Goal: Register for event/course

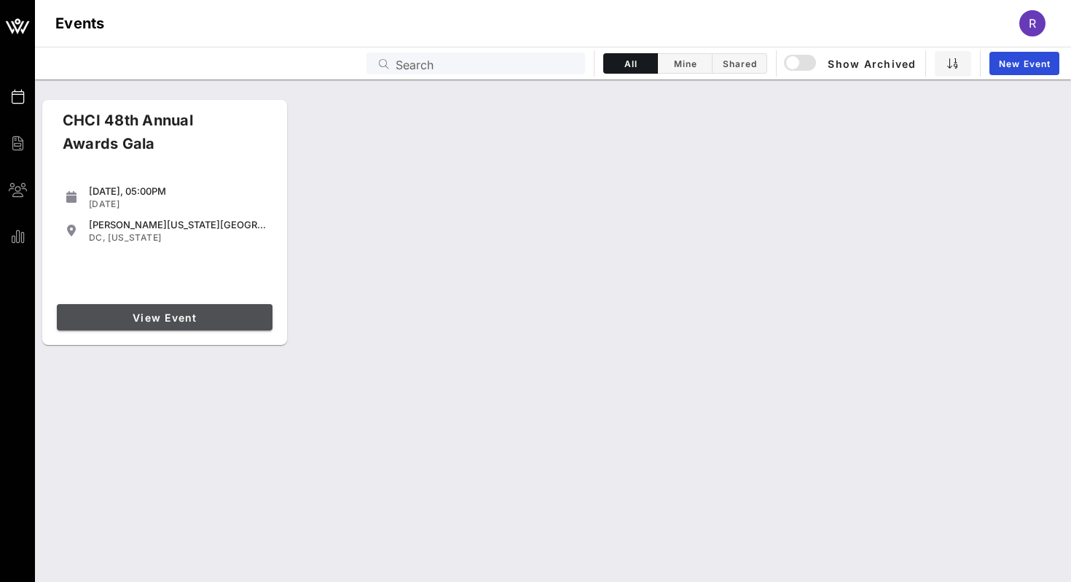
click at [138, 321] on span "View Event" at bounding box center [165, 317] width 204 height 12
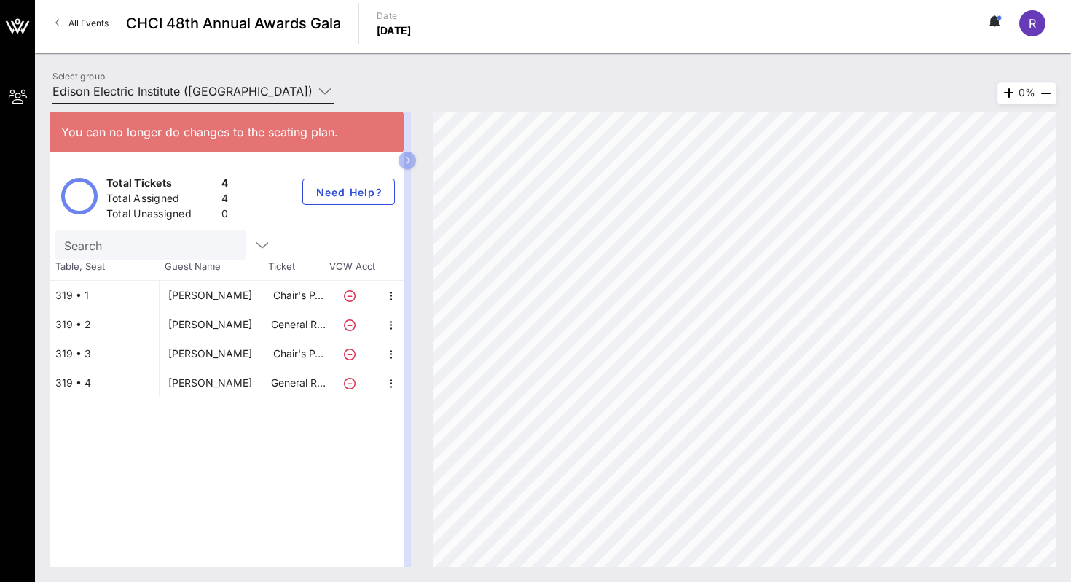
click at [181, 87] on input "Edison Electric Institute ([GEOGRAPHIC_DATA]) [[PERSON_NAME], [EMAIL_ADDRESS][D…" at bounding box center [182, 90] width 261 height 23
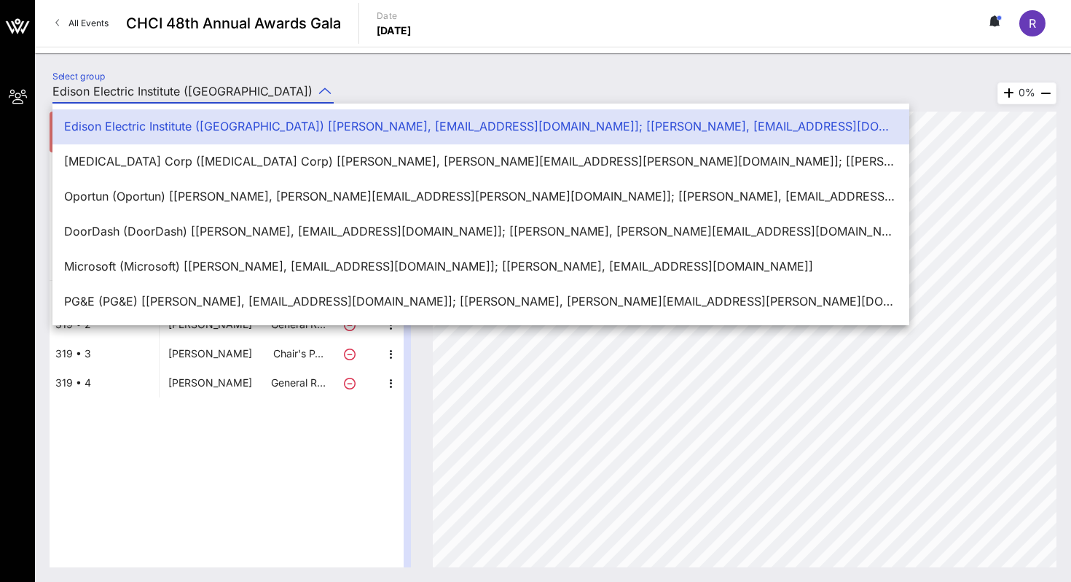
click at [192, 65] on div "Select group Edison Electric Institute ([GEOGRAPHIC_DATA]) [[PERSON_NAME], [EMA…" at bounding box center [553, 317] width 1036 height 528
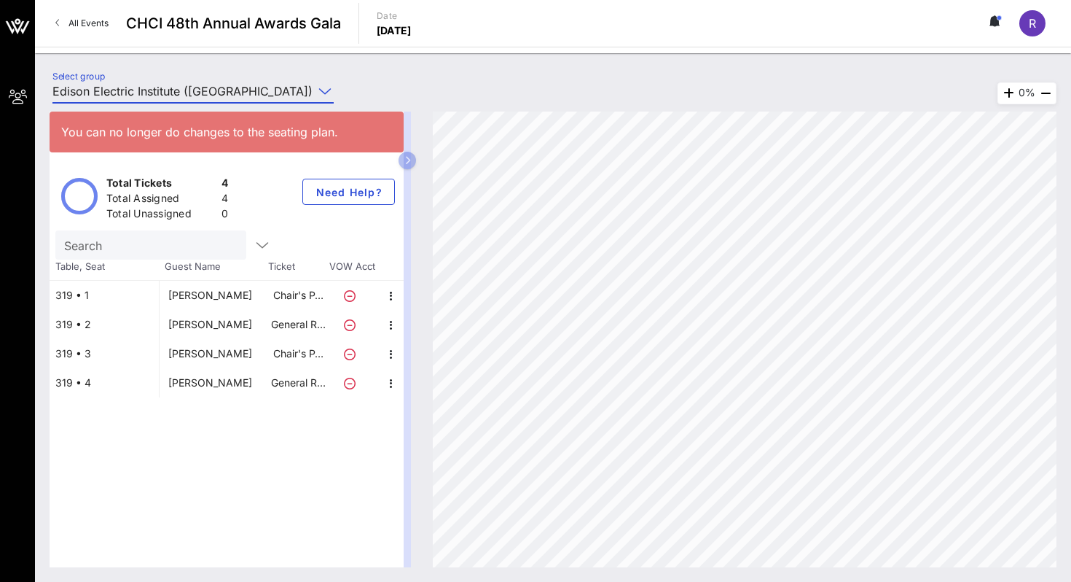
click at [178, 85] on input "Edison Electric Institute ([GEOGRAPHIC_DATA]) [[PERSON_NAME], [EMAIL_ADDRESS][D…" at bounding box center [182, 90] width 261 height 23
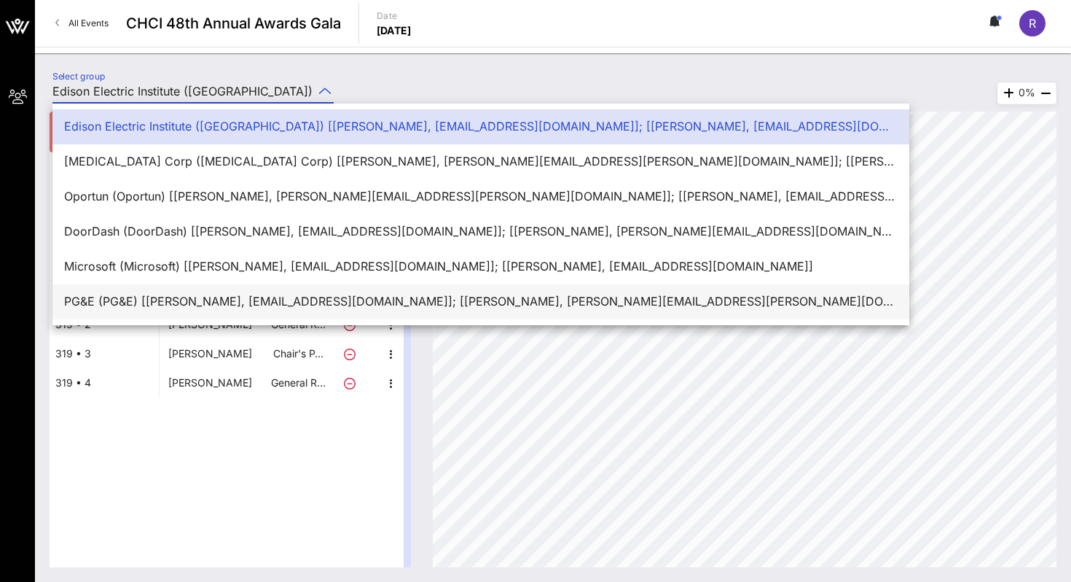
click at [128, 295] on div "PG&E (PG&E) [[PERSON_NAME], [EMAIL_ADDRESS][DOMAIN_NAME]]; [[PERSON_NAME], [PER…" at bounding box center [481, 301] width 834 height 14
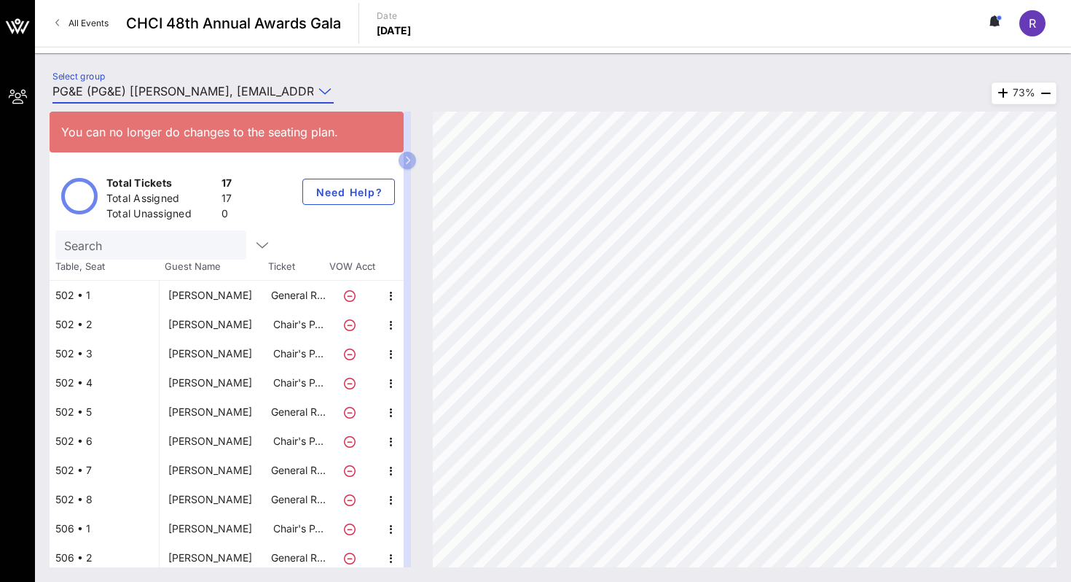
click at [285, 83] on input "PG&E (PG&E) [[PERSON_NAME], [EMAIL_ADDRESS][DOMAIN_NAME]]; [[PERSON_NAME], [PER…" at bounding box center [182, 90] width 261 height 23
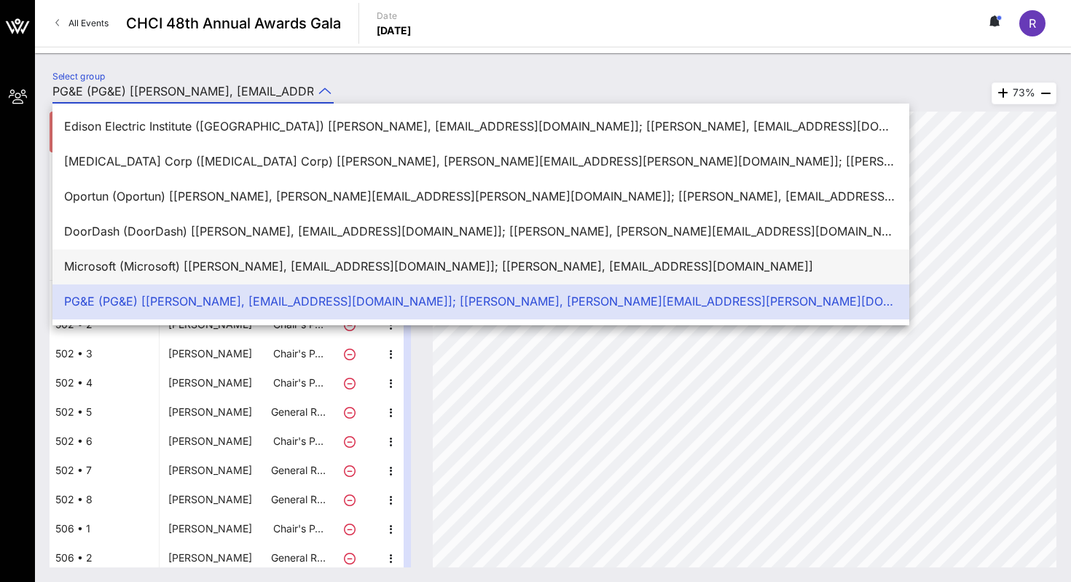
click at [188, 266] on div "Microsoft (Microsoft) [[PERSON_NAME], [EMAIL_ADDRESS][DOMAIN_NAME]]; [[PERSON_N…" at bounding box center [481, 266] width 834 height 14
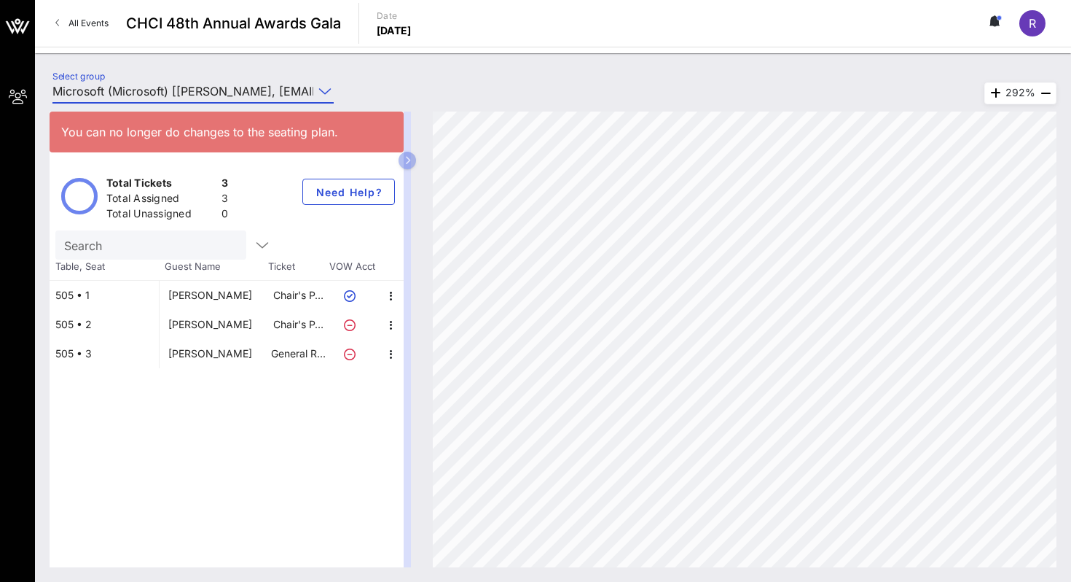
click at [253, 99] on div "You can no longer do changes to the seating plan. Total Tickets 3 Total Assigne…" at bounding box center [553, 339] width 1036 height 485
click at [246, 92] on input "Microsoft (Microsoft) [[PERSON_NAME], [EMAIL_ADDRESS][DOMAIN_NAME]]; [[PERSON_N…" at bounding box center [182, 90] width 261 height 23
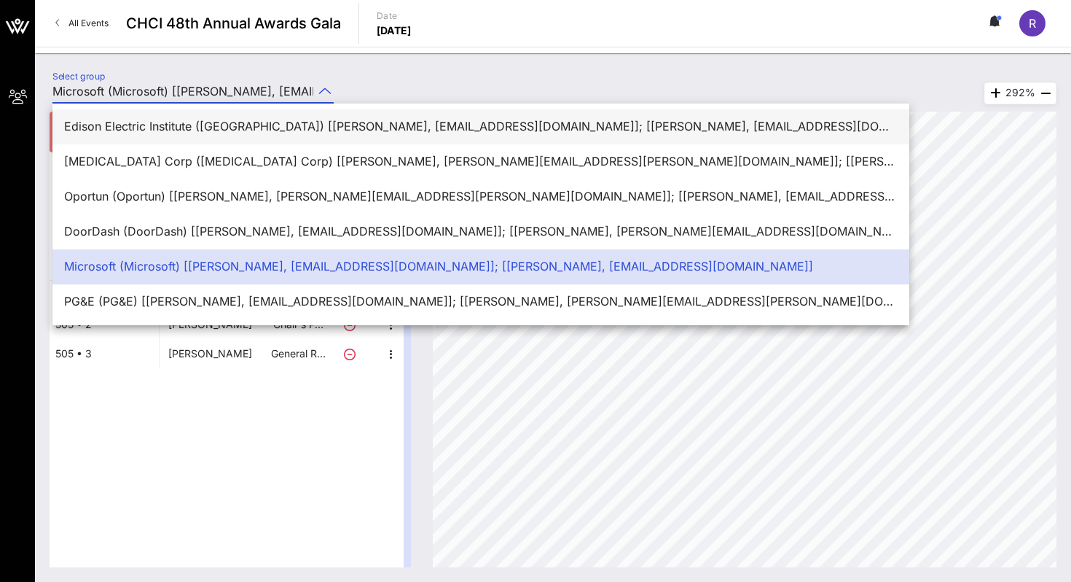
scroll to position [35, 0]
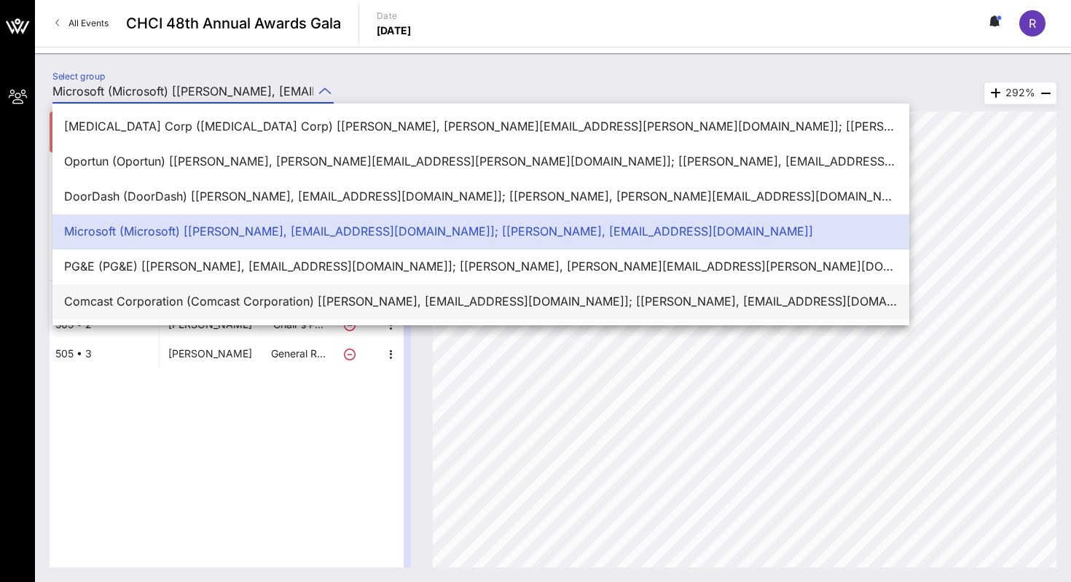
click at [147, 296] on div "Comcast Corporation (Comcast Corporation) [[PERSON_NAME], [EMAIL_ADDRESS][DOMAI…" at bounding box center [481, 301] width 834 height 14
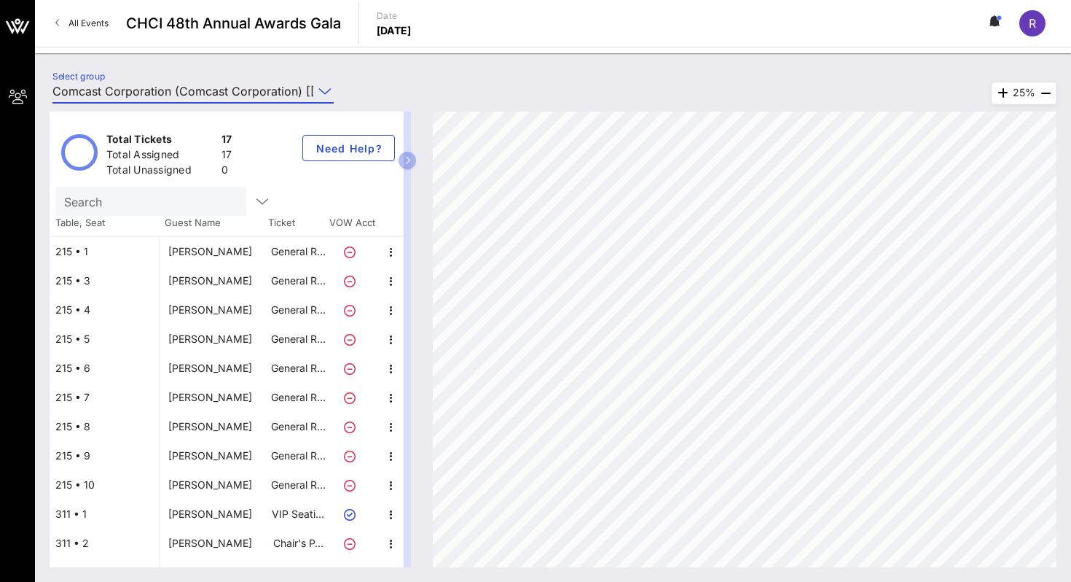
scroll to position [208, 0]
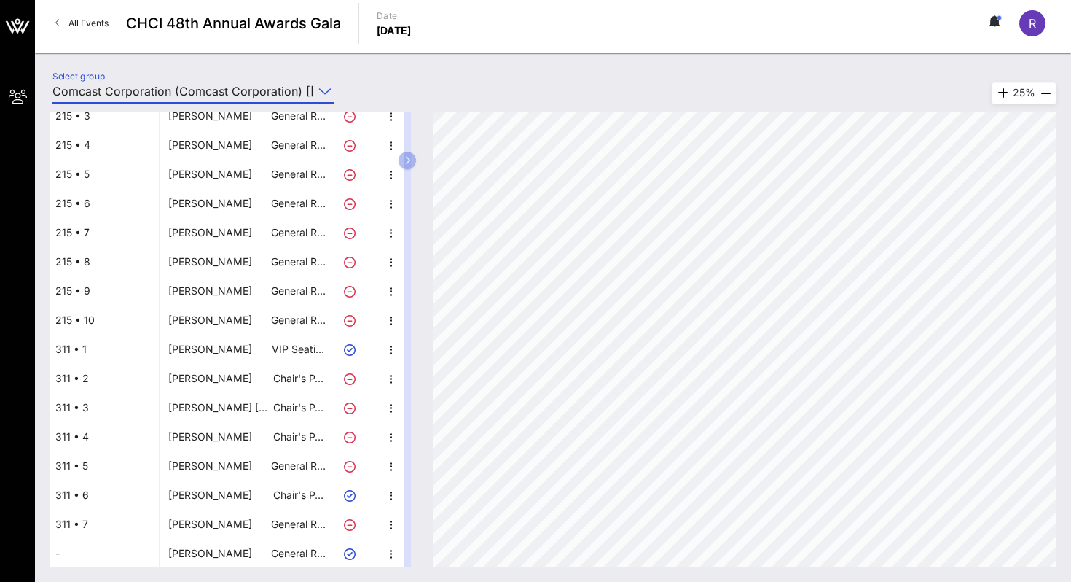
click at [189, 552] on div "[PERSON_NAME]" at bounding box center [210, 553] width 84 height 29
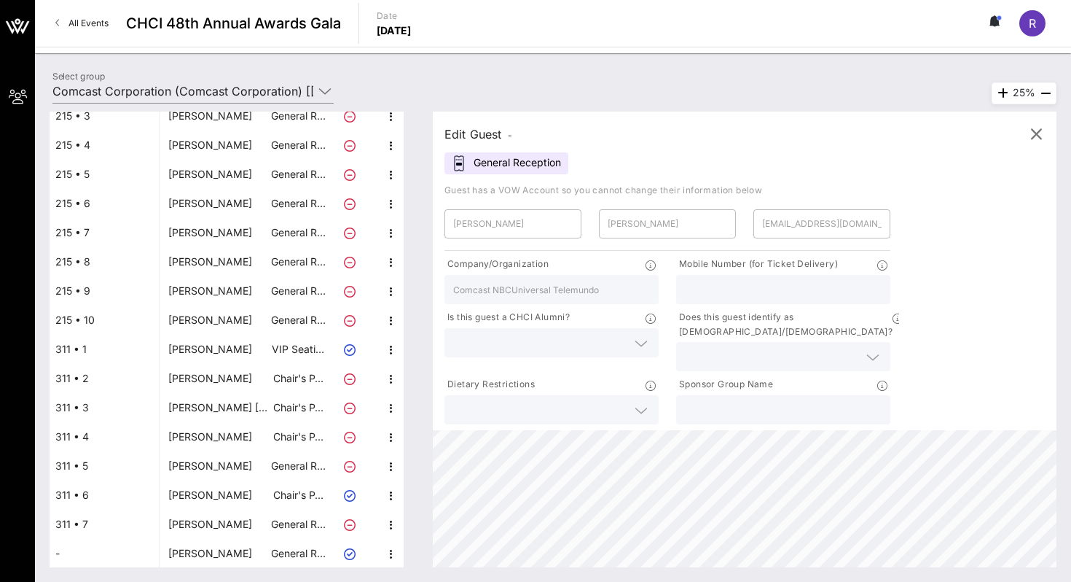
scroll to position [0, 0]
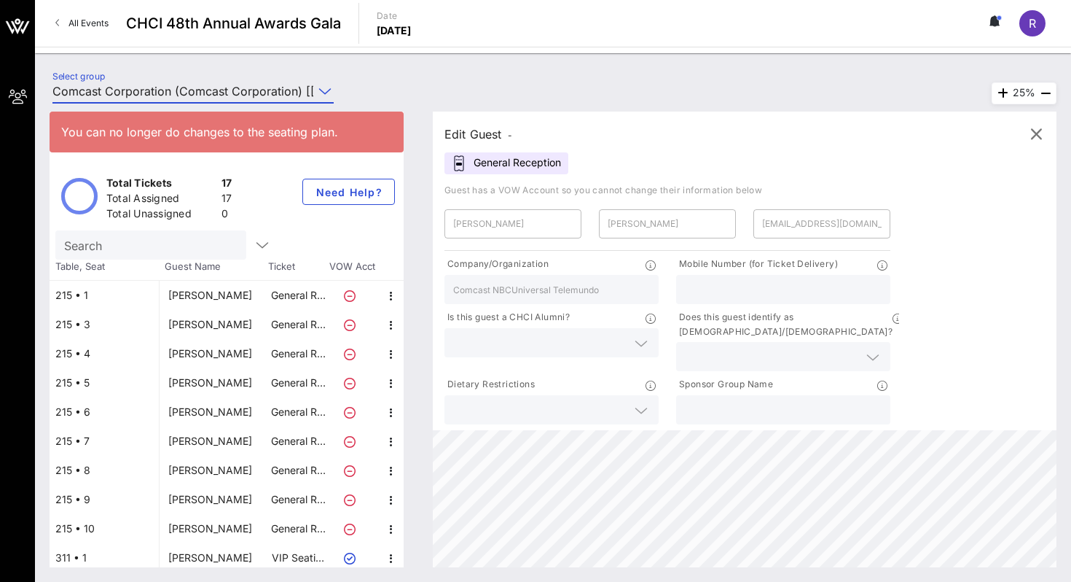
click at [259, 87] on input "Comcast Corporation (Comcast Corporation) [[PERSON_NAME], [EMAIL_ADDRESS][DOMAI…" at bounding box center [182, 90] width 261 height 23
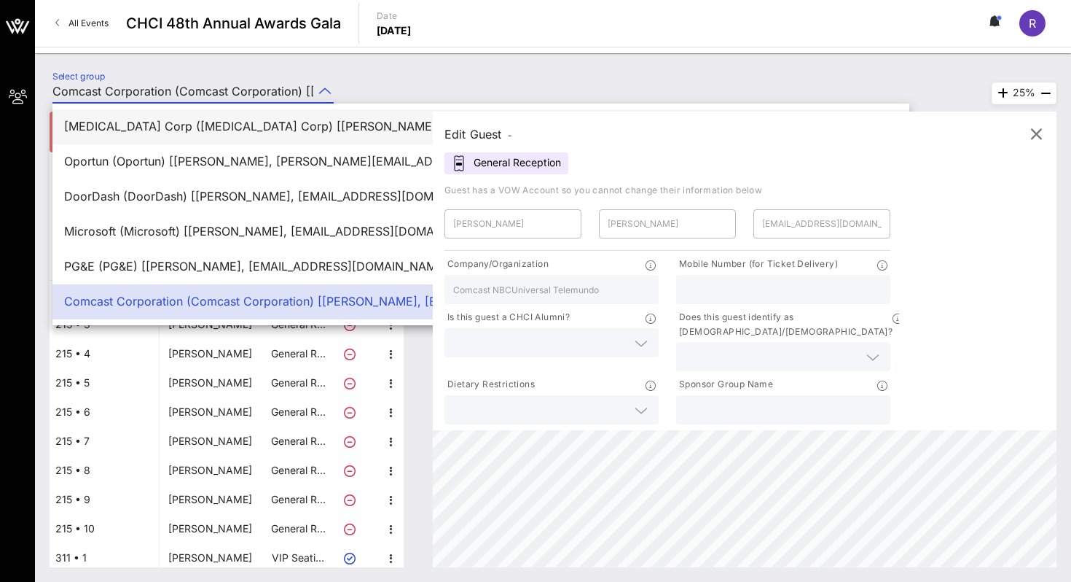
click at [220, 130] on div "[MEDICAL_DATA] Corp ([MEDICAL_DATA] Corp) [[PERSON_NAME], [PERSON_NAME][EMAIL_A…" at bounding box center [481, 127] width 834 height 14
type input "[MEDICAL_DATA] Corp ([MEDICAL_DATA] Corp) [[PERSON_NAME], [PERSON_NAME][EMAIL_A…"
